Goal: Task Accomplishment & Management: Manage account settings

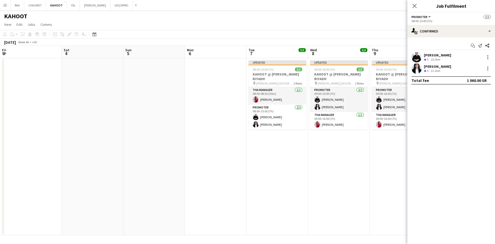
scroll to position [0, 185]
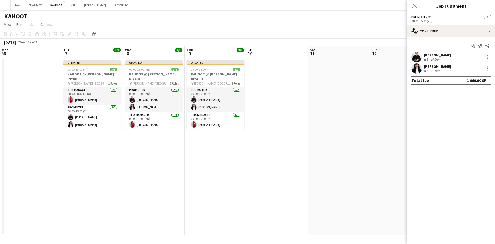
click at [309, 112] on app-date-cell at bounding box center [339, 146] width 62 height 177
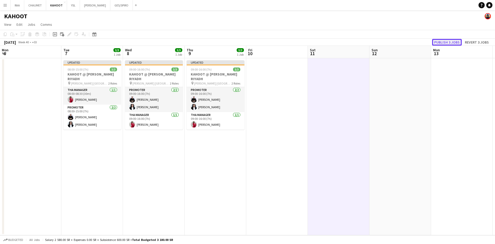
click at [441, 43] on button "Publish 3 jobs" at bounding box center [447, 42] width 30 height 7
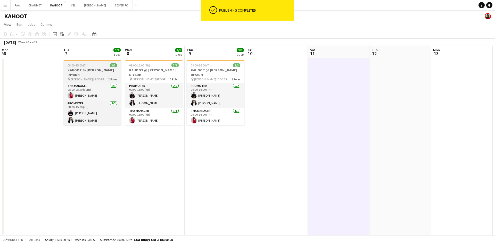
click at [96, 69] on h3 "KAHOOT @ [PERSON_NAME] RIYADH" at bounding box center [92, 72] width 58 height 9
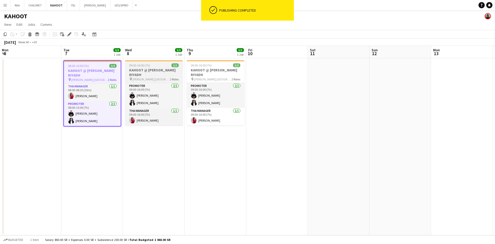
click at [145, 68] on h3 "KAHOOT @ [PERSON_NAME] RIYADH" at bounding box center [154, 72] width 58 height 9
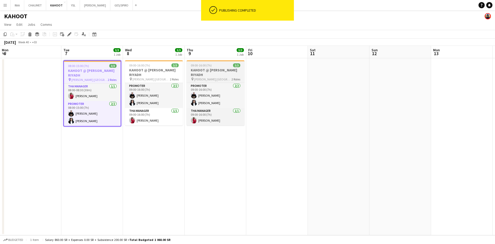
click at [202, 72] on h3 "KAHOOT @ [PERSON_NAME] RIYADH" at bounding box center [216, 72] width 58 height 9
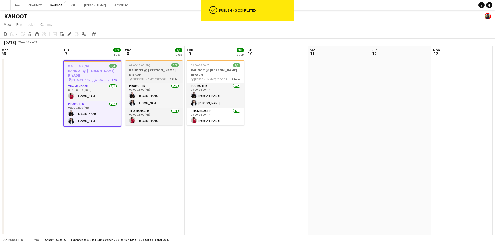
click at [144, 71] on h3 "KAHOOT @ [PERSON_NAME] RIYADH" at bounding box center [154, 72] width 58 height 9
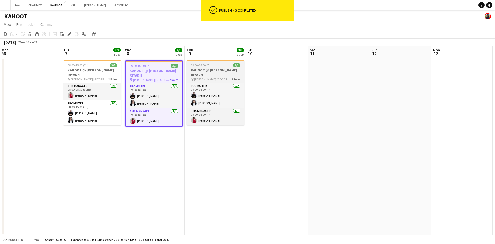
click at [214, 68] on h3 "KAHOOT @ [PERSON_NAME] RIYADH" at bounding box center [216, 72] width 58 height 9
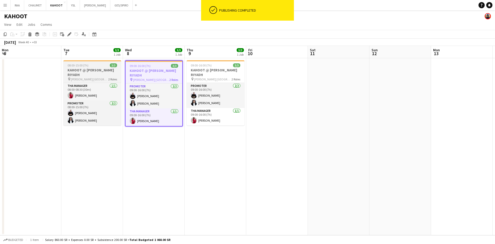
click at [100, 64] on div "08:00-15:00 (7h) 3/3" at bounding box center [92, 65] width 58 height 4
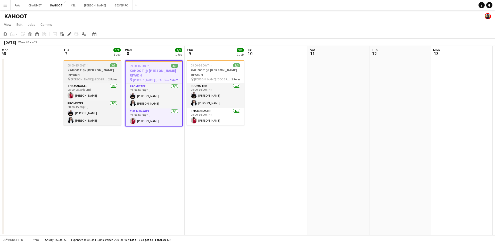
click at [93, 67] on div "08:00-15:00 (7h) 3/3" at bounding box center [92, 65] width 58 height 4
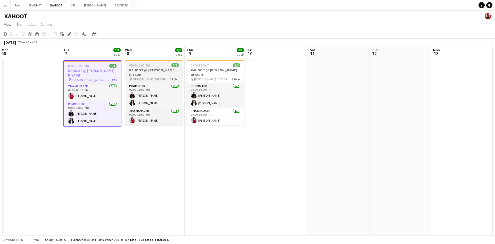
click at [137, 68] on h3 "KAHOOT @ [PERSON_NAME] RIYADH" at bounding box center [154, 72] width 58 height 9
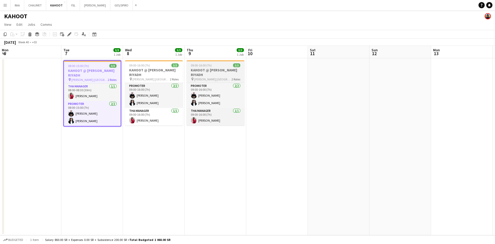
click at [204, 66] on span "09:00-16:00 (7h)" at bounding box center [201, 65] width 21 height 4
click at [204, 141] on app-date-cell "09:00-16:00 (7h) 3/3 KAHOOT @ [PERSON_NAME] RIYADH pin [PERSON_NAME] [GEOGRAPHI…" at bounding box center [216, 146] width 62 height 177
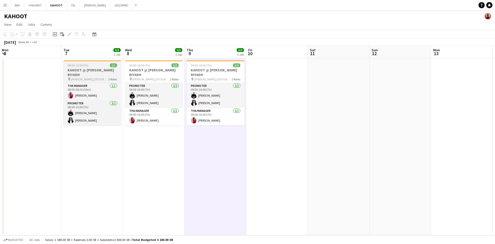
click at [109, 75] on h3 "KAHOOT @ [PERSON_NAME] RIYADH" at bounding box center [92, 72] width 58 height 9
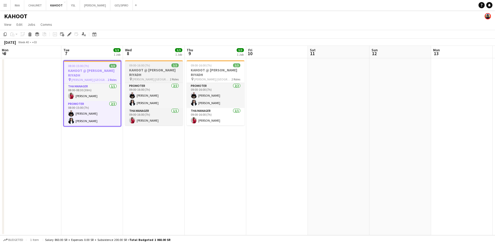
click at [146, 69] on h3 "KAHOOT @ [PERSON_NAME] RIYADH" at bounding box center [154, 72] width 58 height 9
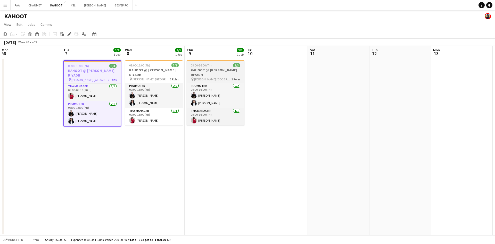
click at [238, 67] on span "3/3" at bounding box center [236, 65] width 7 height 4
click at [206, 77] on h3 "KAHOOT @ [PERSON_NAME] RIYADH" at bounding box center [216, 72] width 58 height 9
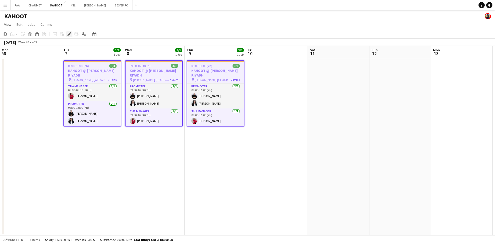
click at [71, 35] on div "Edit" at bounding box center [69, 34] width 6 height 6
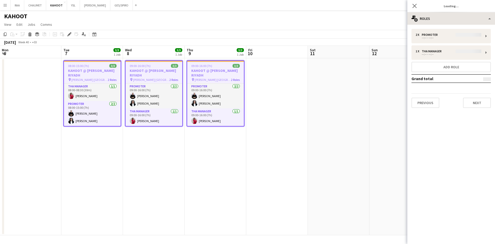
type input "**********"
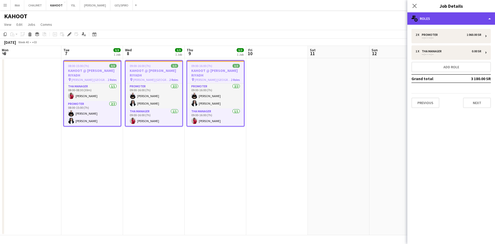
click at [469, 21] on div "multiple-users-add Roles" at bounding box center [452, 18] width 88 height 12
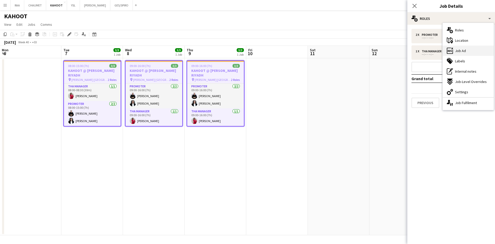
click at [466, 49] on span "Job Ad" at bounding box center [460, 50] width 11 height 5
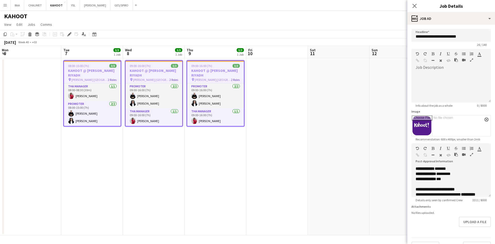
scroll to position [28, 0]
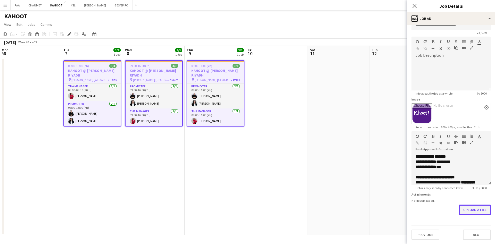
click at [466, 214] on button "Upload a file" at bounding box center [475, 210] width 32 height 10
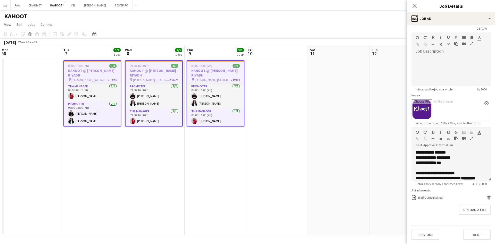
click at [398, 89] on app-date-cell at bounding box center [401, 146] width 62 height 177
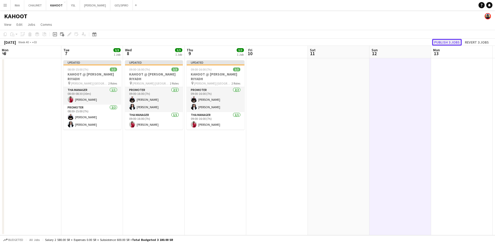
click at [448, 43] on button "Publish 3 jobs" at bounding box center [447, 42] width 30 height 7
